Goal: Find specific page/section: Find specific page/section

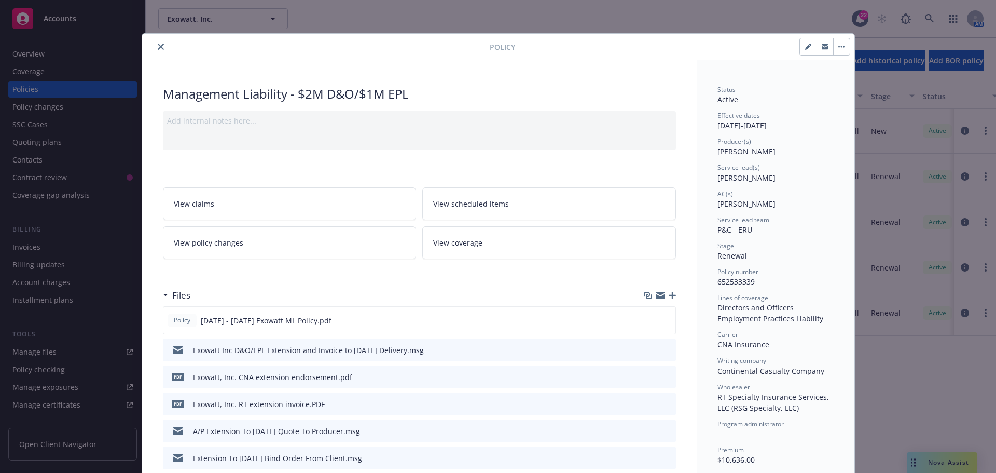
click at [158, 45] on icon "close" at bounding box center [161, 47] width 6 height 6
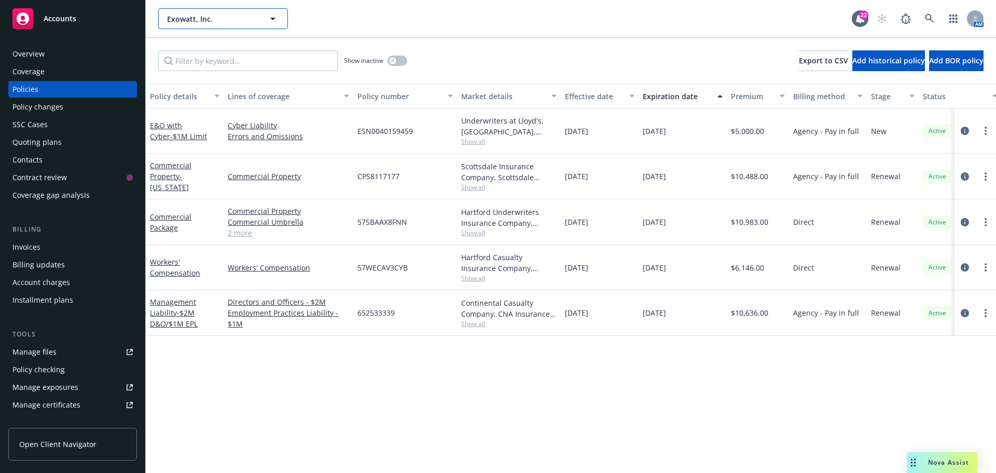
click at [218, 17] on span "Exowatt, Inc." at bounding box center [212, 18] width 90 height 11
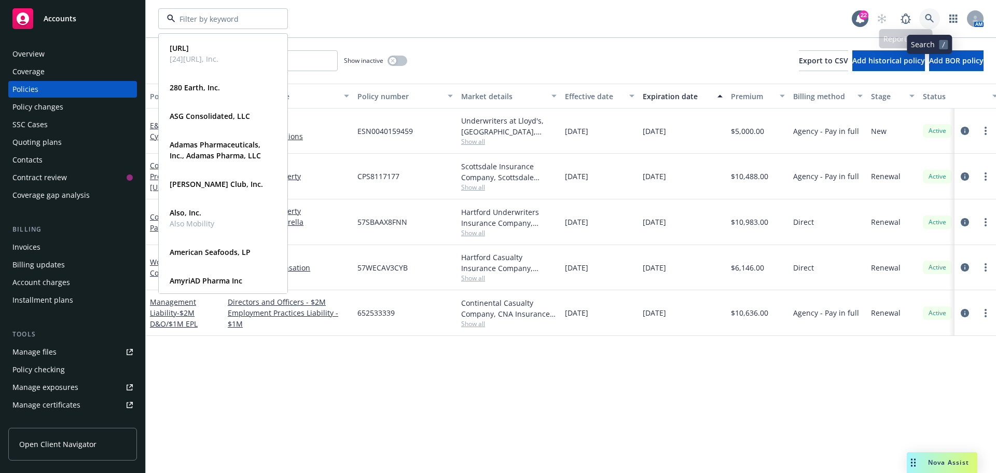
click at [928, 17] on icon at bounding box center [929, 18] width 9 height 9
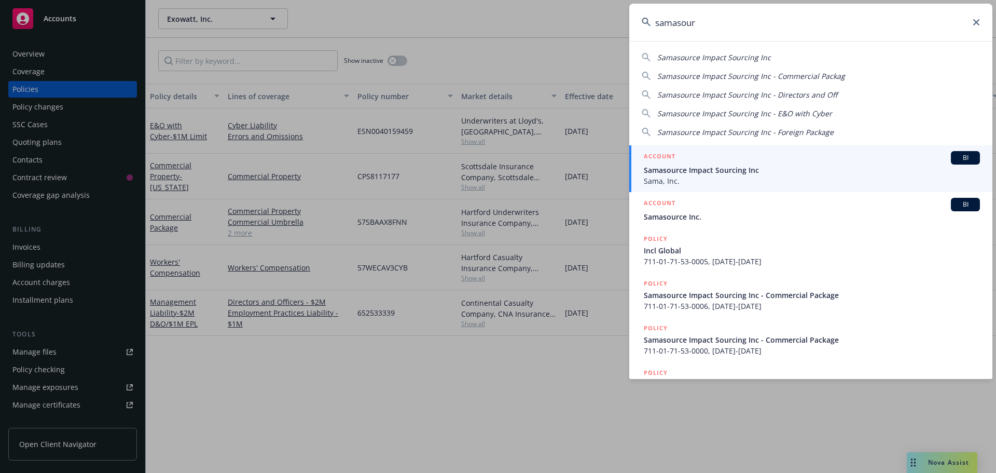
type input "samasour"
click at [955, 160] on span "BI" at bounding box center [965, 157] width 21 height 9
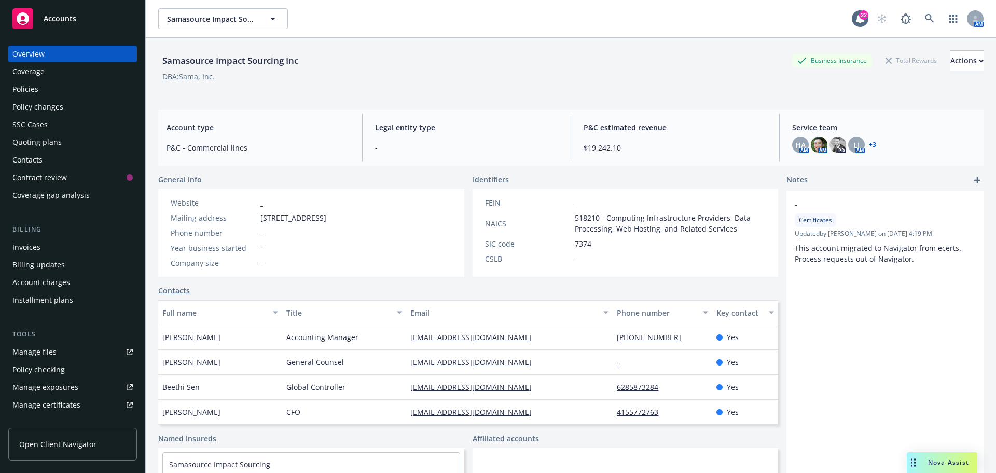
click at [33, 87] on div "Policies" at bounding box center [25, 89] width 26 height 17
